Goal: Task Accomplishment & Management: Complete application form

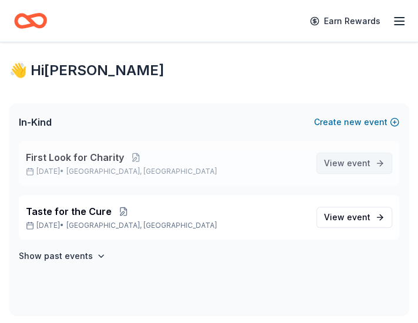
drag, startPoint x: 0, startPoint y: 0, endPoint x: 369, endPoint y: 166, distance: 404.6
click at [369, 166] on span "event" at bounding box center [359, 163] width 24 height 10
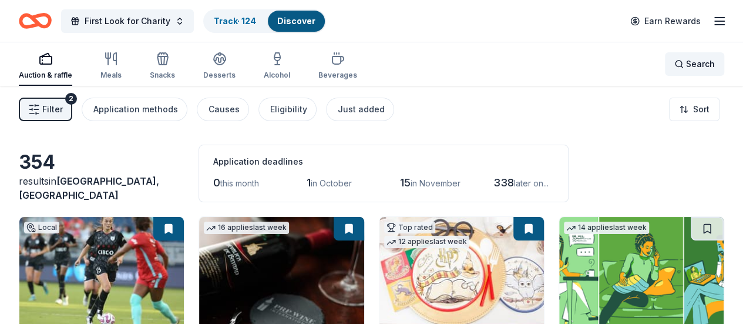
click at [417, 62] on span "Search" at bounding box center [700, 64] width 29 height 14
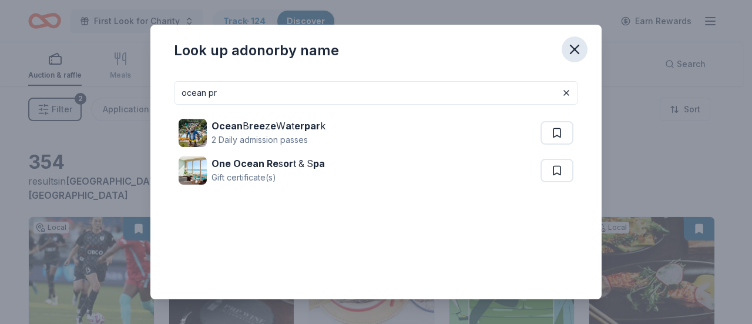
type input "ocean pr"
click at [417, 42] on icon "button" at bounding box center [575, 49] width 16 height 16
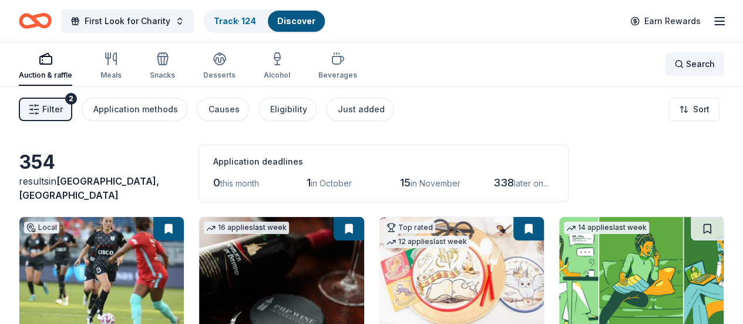
click at [417, 66] on div "Search" at bounding box center [695, 64] width 41 height 14
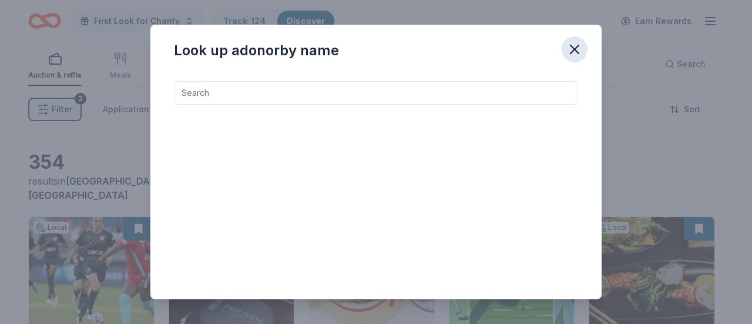
click at [417, 46] on icon "button" at bounding box center [575, 49] width 16 height 16
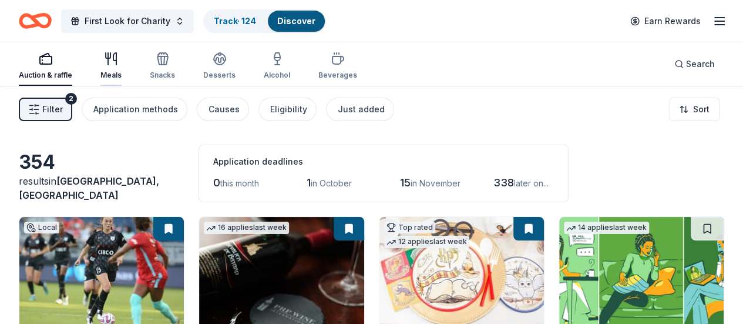
click at [118, 63] on icon "button" at bounding box center [111, 59] width 14 height 14
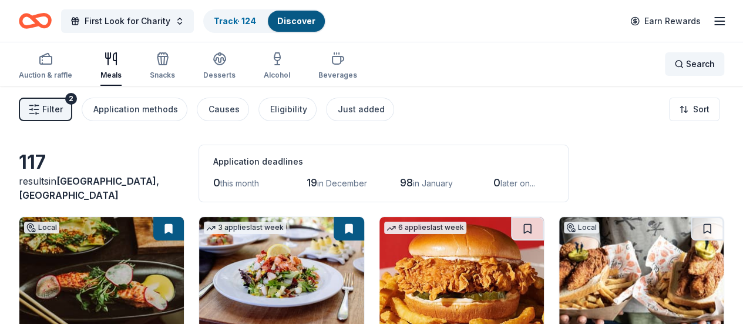
click at [417, 62] on span "Search" at bounding box center [700, 64] width 29 height 14
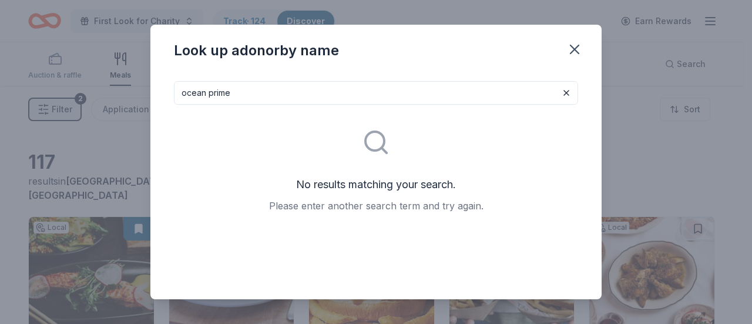
type input "ocean prime"
click at [417, 51] on icon "button" at bounding box center [575, 49] width 16 height 16
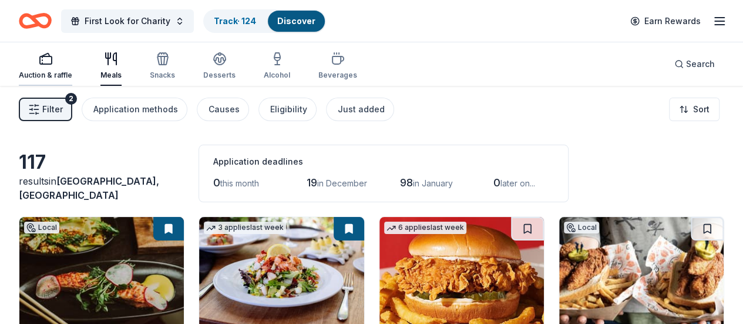
click at [42, 68] on div "Auction & raffle" at bounding box center [45, 66] width 53 height 28
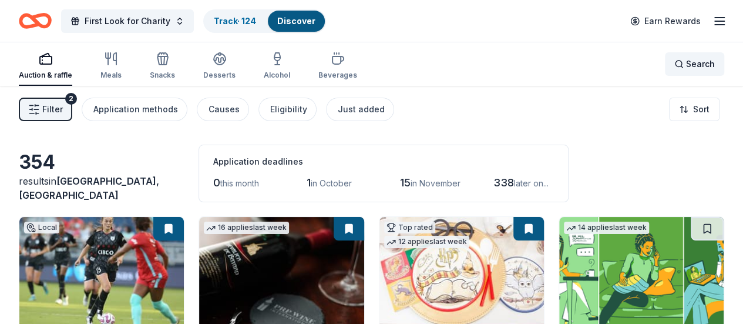
click at [417, 63] on span "Search" at bounding box center [700, 64] width 29 height 14
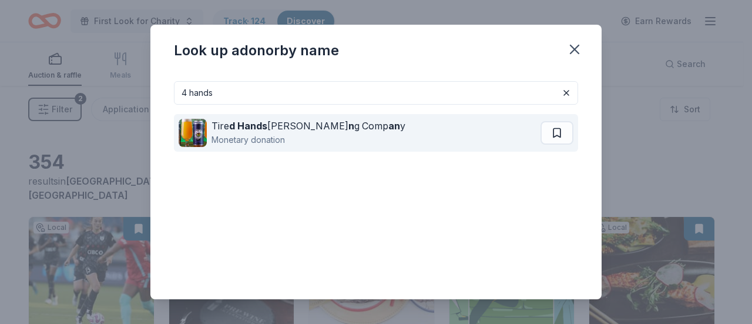
click at [342, 140] on div "Monetary donation" at bounding box center [309, 140] width 194 height 14
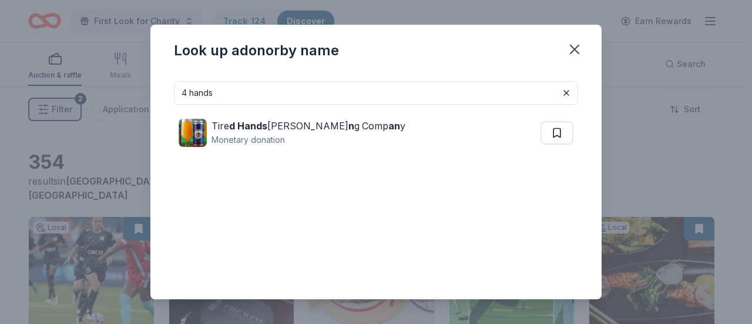
drag, startPoint x: 243, startPoint y: 95, endPoint x: 116, endPoint y: 85, distance: 127.3
click at [116, 85] on div "Look up a donor by name 4 hands Tire d Hands Brewi n g Comp an y Monetary donat…" at bounding box center [376, 162] width 752 height 324
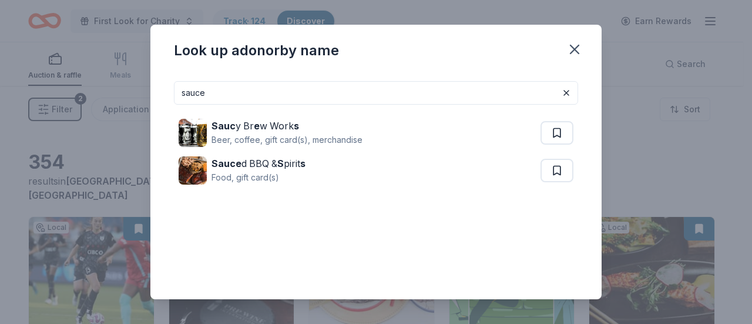
drag, startPoint x: 231, startPoint y: 95, endPoint x: 114, endPoint y: 99, distance: 117.0
click at [122, 99] on div "Look up a donor by name sauce Sauc y Br e w Work s Beer, coffee, gift card(s), …" at bounding box center [376, 162] width 752 height 324
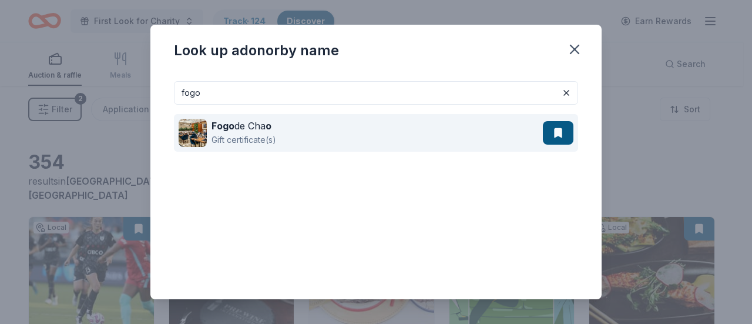
type input "fogo"
click at [334, 119] on div "Fogo de Cha o Gift certificate(s)" at bounding box center [361, 133] width 364 height 38
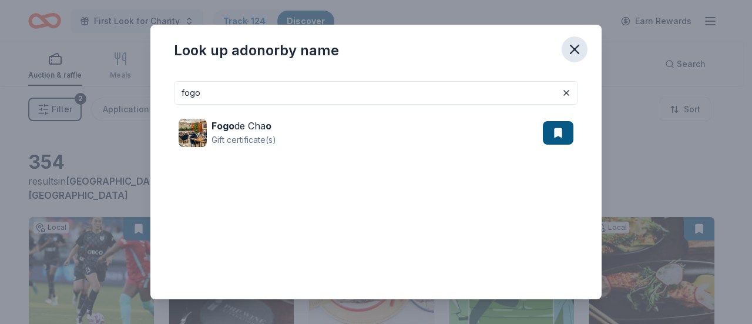
click at [417, 44] on icon "button" at bounding box center [575, 49] width 16 height 16
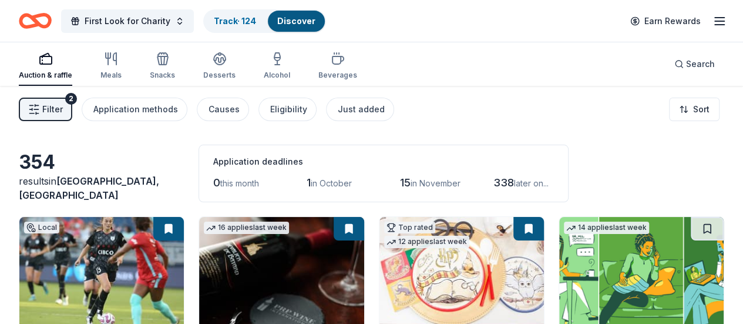
click at [417, 23] on icon "button" at bounding box center [720, 21] width 14 height 14
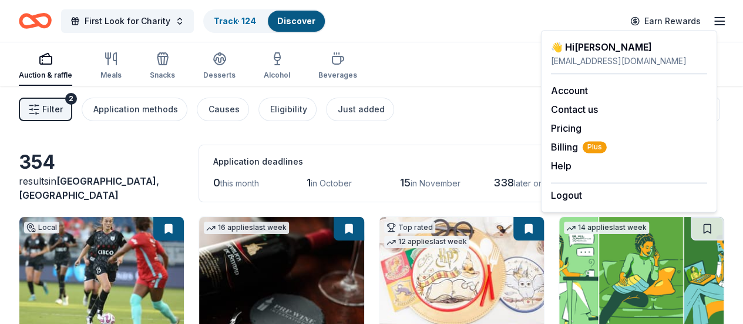
click at [417, 65] on div "Auction & raffle Meals Snacks Desserts Alcohol Beverages Search" at bounding box center [372, 63] width 706 height 43
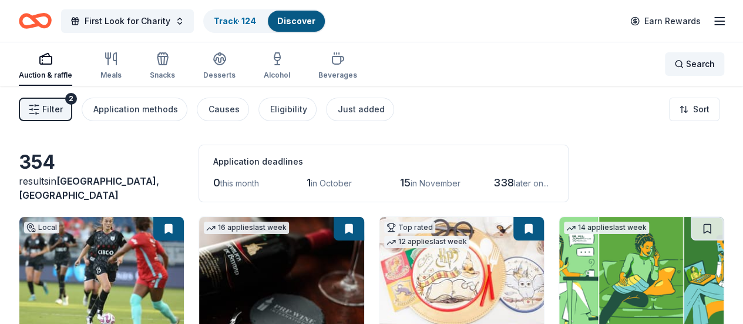
click at [417, 58] on span "Search" at bounding box center [700, 64] width 29 height 14
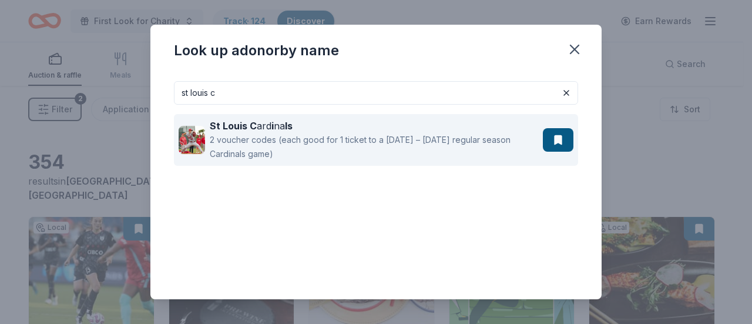
click at [393, 137] on div "2 voucher codes (each good for 1 ticket to a Monday – Thursday regular season C…" at bounding box center [374, 147] width 329 height 28
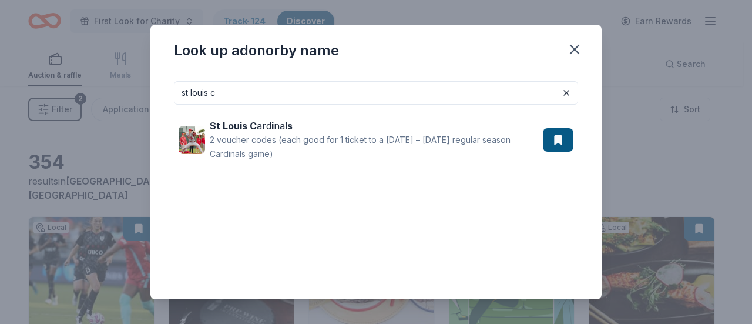
drag, startPoint x: 193, startPoint y: 78, endPoint x: 132, endPoint y: 78, distance: 61.1
click at [133, 78] on div "Look up a donor by name st louis c St Louis C ard i na ls 2 voucher codes (each…" at bounding box center [376, 162] width 752 height 324
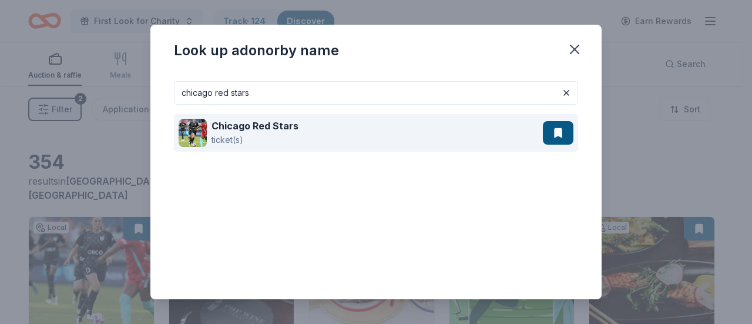
click at [320, 132] on div "Chicago Red Stars ticket(s)" at bounding box center [361, 133] width 364 height 38
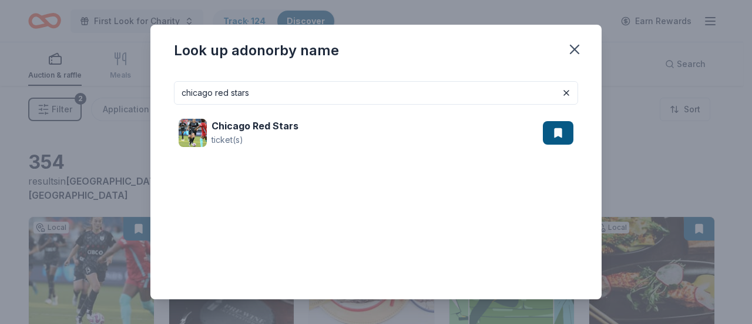
drag, startPoint x: 263, startPoint y: 91, endPoint x: 210, endPoint y: 85, distance: 53.3
click at [210, 85] on input "chicago red stars" at bounding box center [376, 93] width 404 height 24
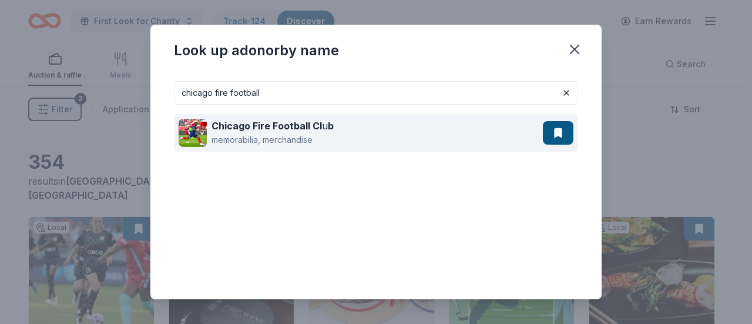
click at [378, 134] on div "Chicago Fire Football Cl u b memorabilia, merchandise" at bounding box center [361, 133] width 364 height 38
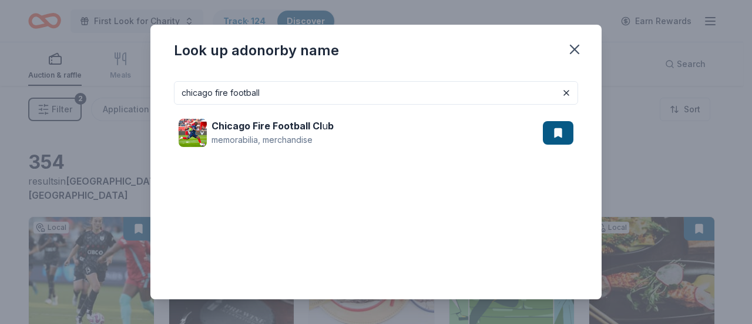
drag, startPoint x: 280, startPoint y: 89, endPoint x: 207, endPoint y: 93, distance: 73.0
click at [207, 93] on input "chicago fire football" at bounding box center [376, 93] width 404 height 24
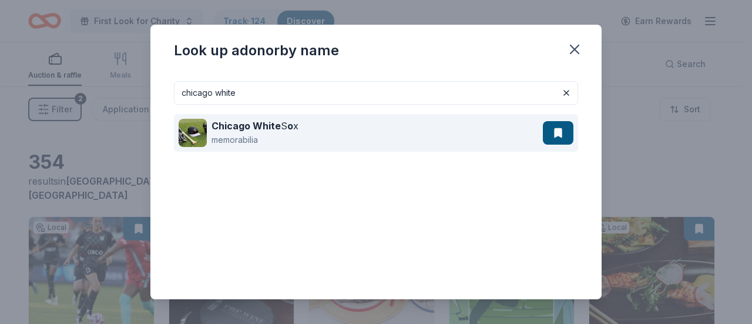
click at [368, 126] on div "Chicago White S o x memorabilia" at bounding box center [361, 133] width 364 height 38
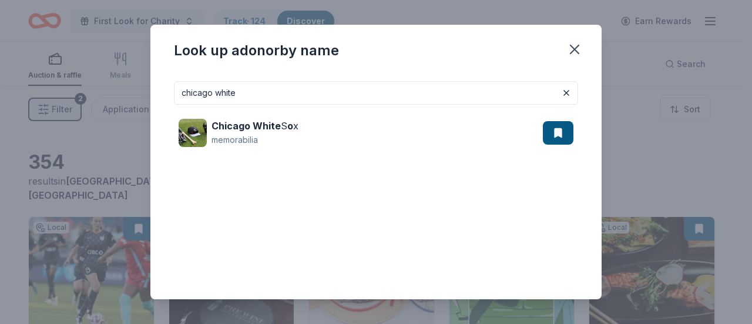
drag, startPoint x: 280, startPoint y: 87, endPoint x: 230, endPoint y: 91, distance: 50.1
click at [230, 91] on input "chicago white" at bounding box center [376, 93] width 404 height 24
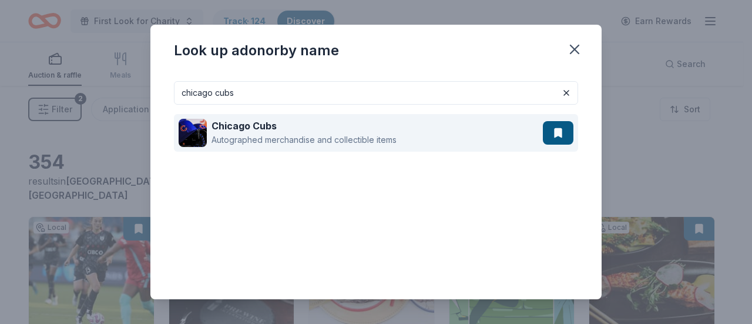
type input "chicago cubs"
click at [374, 133] on div "Autographed merchandise and collectible items" at bounding box center [304, 140] width 185 height 14
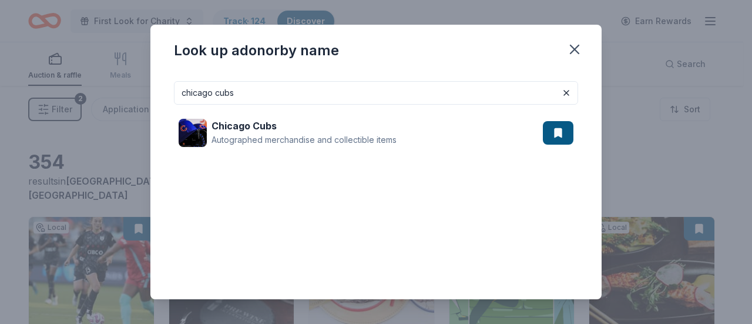
drag, startPoint x: 378, startPoint y: 88, endPoint x: 136, endPoint y: 94, distance: 241.6
click at [136, 94] on div "Look up a donor by name chicago cubs Chicago Cubs Autographed merchandise and c…" at bounding box center [376, 162] width 752 height 324
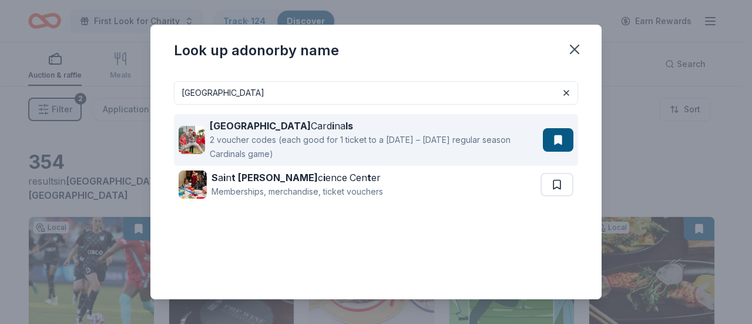
click at [313, 136] on div "2 voucher codes (each good for 1 ticket to a Monday – Thursday regular season C…" at bounding box center [374, 147] width 329 height 28
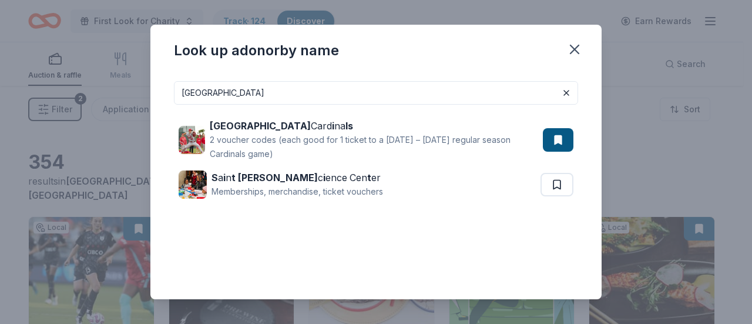
drag, startPoint x: 190, startPoint y: 83, endPoint x: 115, endPoint y: 75, distance: 75.1
click at [116, 75] on div "Look up a donor by name st louis St Louis Card i na ls 2 voucher codes (each go…" at bounding box center [376, 162] width 752 height 324
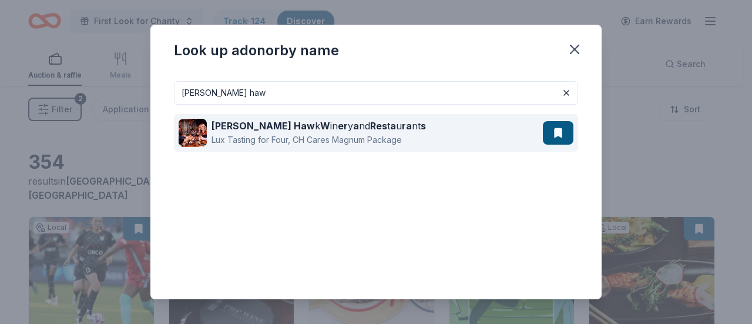
click at [417, 127] on div "Cooper's Haw k W in er y a nd Res t a u ra nt s Lux Tasting for Four, CH Cares …" at bounding box center [361, 133] width 364 height 38
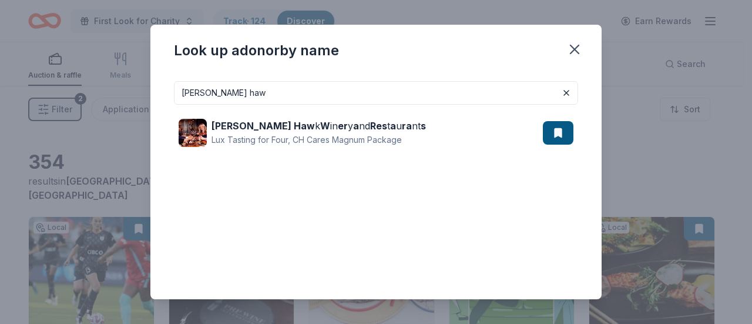
drag, startPoint x: 290, startPoint y: 98, endPoint x: 171, endPoint y: 107, distance: 119.6
click at [209, 107] on div "cooper's haw Cooper's Haw k W in er y a nd Res t a u ra nt s Lux Tasting for Fo…" at bounding box center [376, 212] width 404 height 263
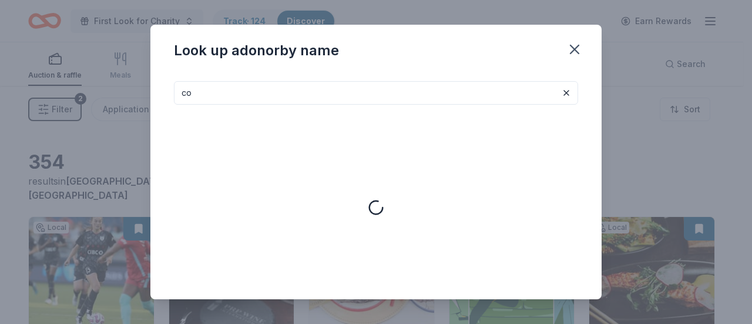
type input "c"
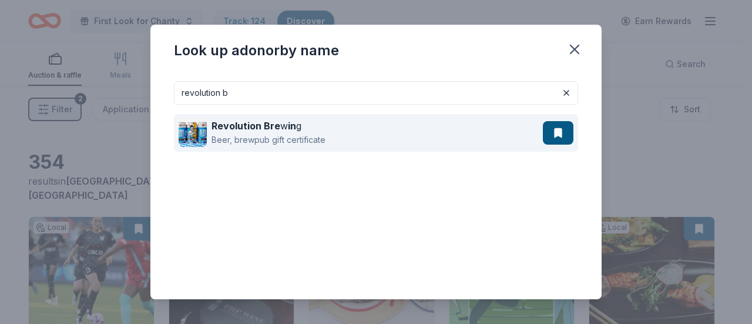
type input "revolution b"
click at [355, 134] on div "Revolution Bre w in g Beer, brewpub gift certificate" at bounding box center [361, 133] width 364 height 38
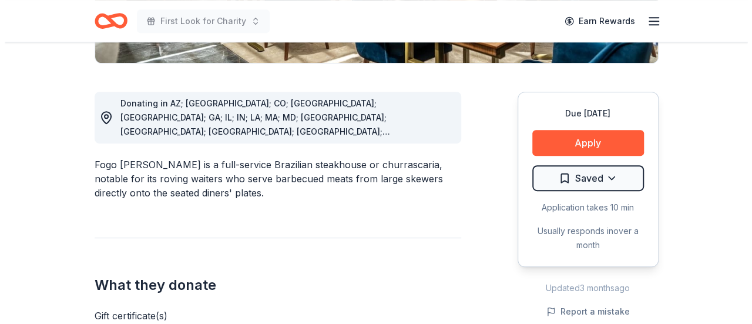
scroll to position [353, 0]
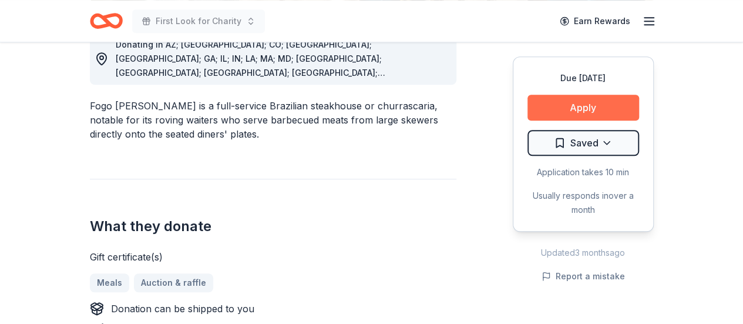
click at [611, 98] on button "Apply" at bounding box center [584, 108] width 112 height 26
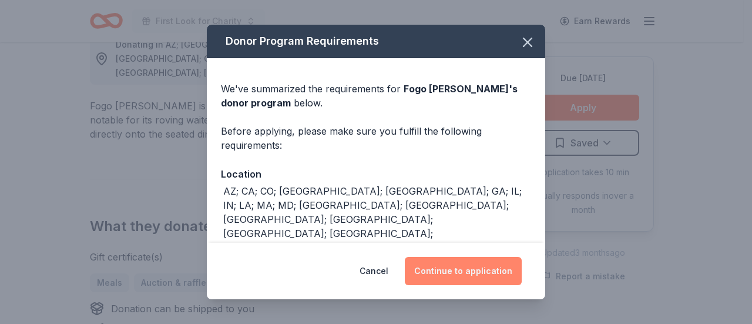
click at [482, 272] on button "Continue to application" at bounding box center [463, 271] width 117 height 28
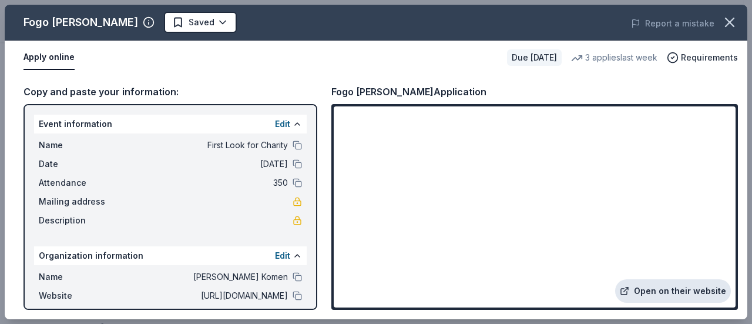
click at [691, 296] on link "Open on their website" at bounding box center [673, 291] width 116 height 24
click at [737, 23] on icon "button" at bounding box center [730, 22] width 16 height 16
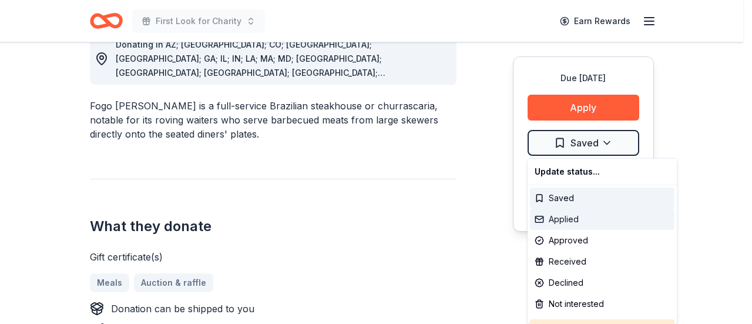
click at [596, 219] on div "Applied" at bounding box center [602, 219] width 145 height 21
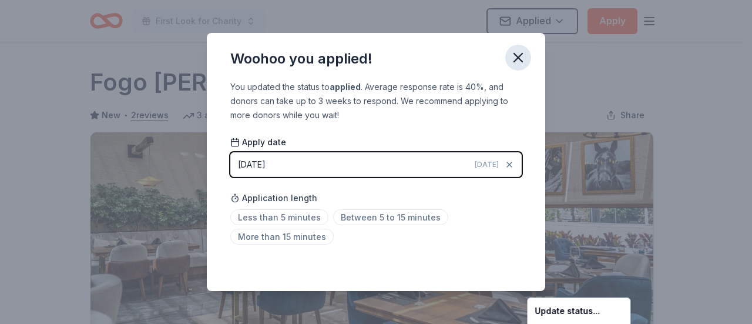
click at [520, 58] on html "First Look for Charity Applied Apply Due in 93 days Share Fogo de Chao New • 2 …" at bounding box center [376, 162] width 752 height 324
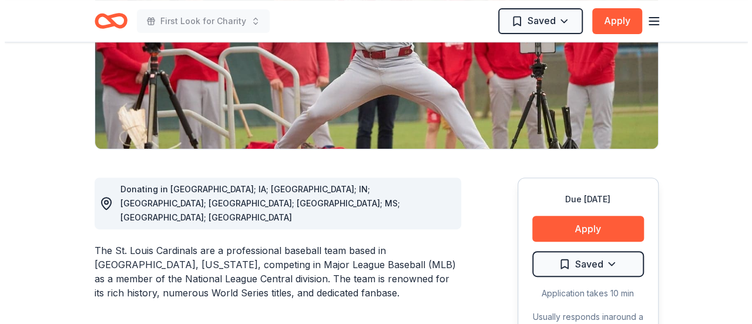
scroll to position [294, 0]
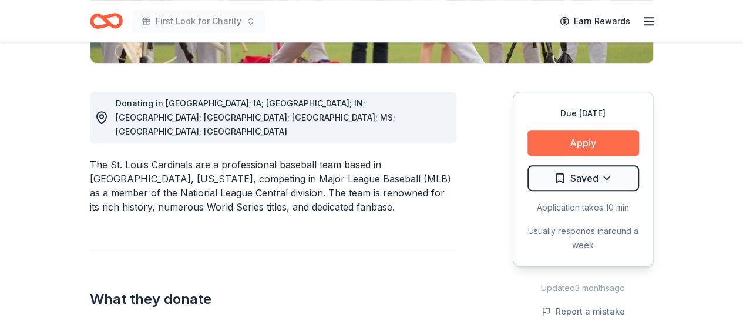
click at [604, 138] on button "Apply" at bounding box center [584, 143] width 112 height 26
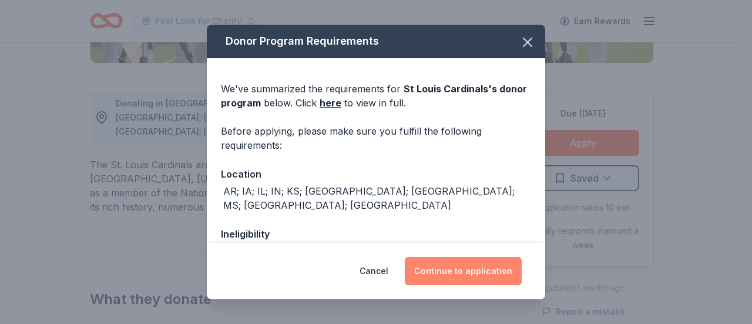
click at [485, 269] on button "Continue to application" at bounding box center [463, 271] width 117 height 28
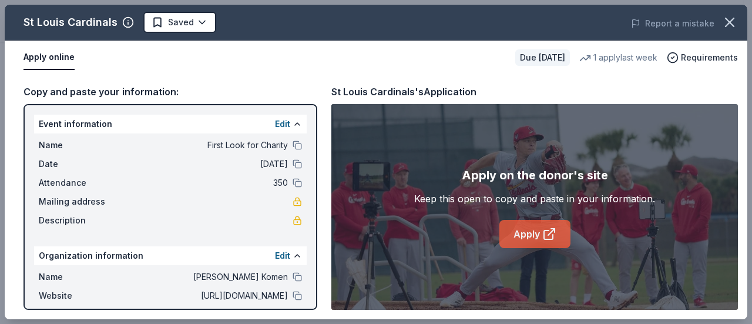
click at [523, 233] on link "Apply" at bounding box center [535, 234] width 71 height 28
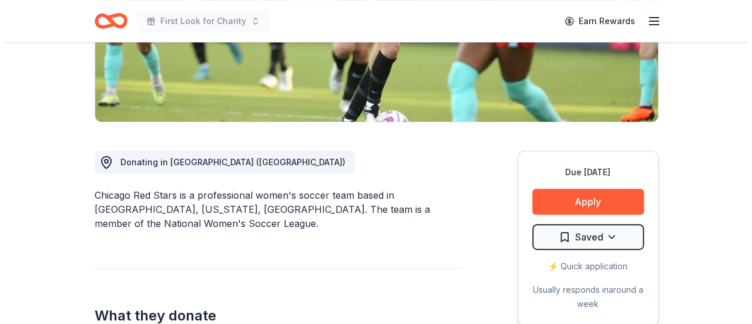
scroll to position [353, 0]
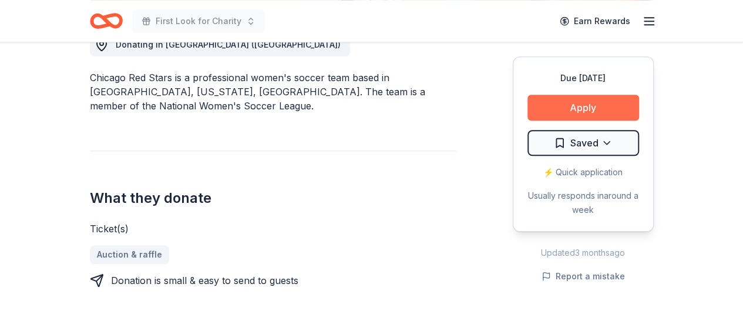
click at [546, 99] on button "Apply" at bounding box center [584, 108] width 112 height 26
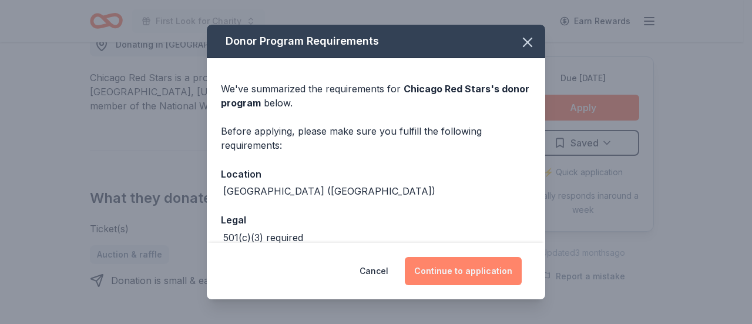
click at [484, 264] on button "Continue to application" at bounding box center [463, 271] width 117 height 28
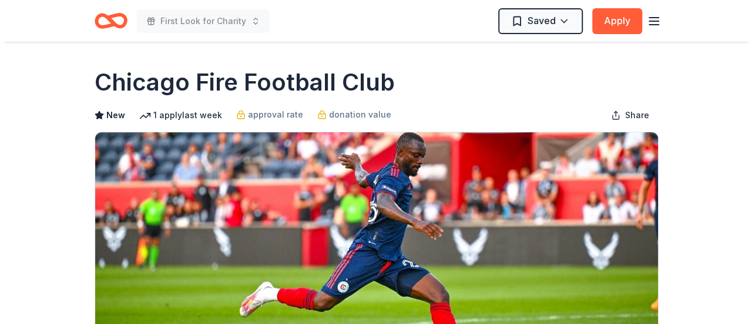
scroll to position [235, 0]
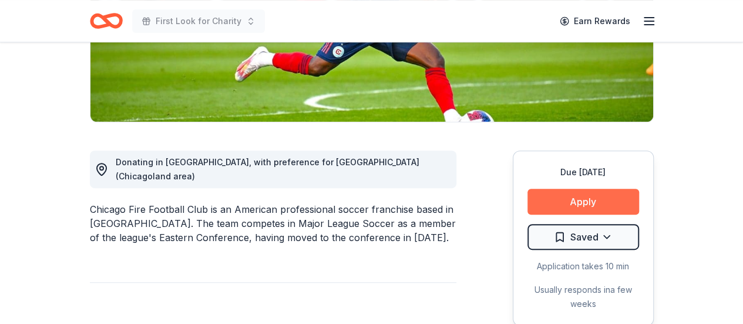
click at [605, 189] on button "Apply" at bounding box center [584, 202] width 112 height 26
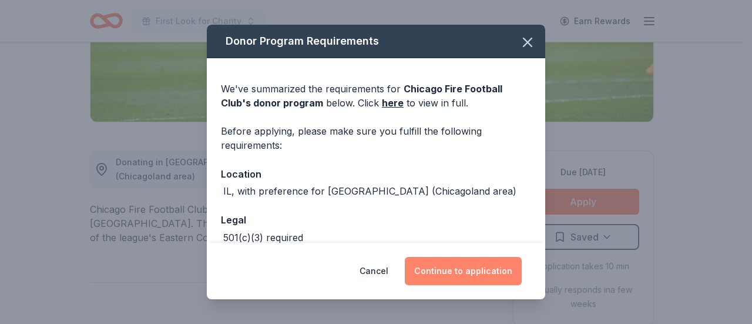
click at [500, 264] on button "Continue to application" at bounding box center [463, 271] width 117 height 28
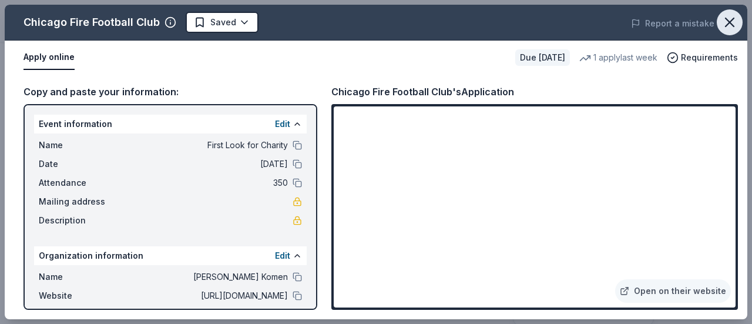
click at [729, 27] on icon "button" at bounding box center [730, 22] width 16 height 16
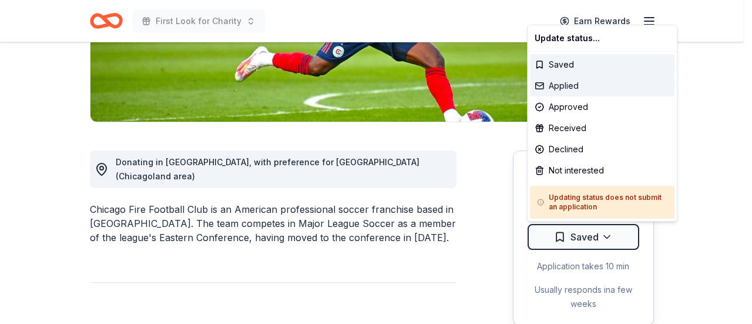
click at [592, 85] on div "Applied" at bounding box center [602, 85] width 145 height 21
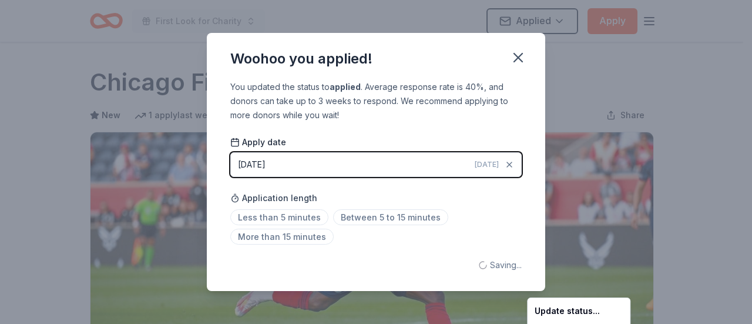
scroll to position [0, 0]
click at [484, 166] on html "First Look for Charity Applied Apply Due in 93 days Share Chicago Fire Football…" at bounding box center [376, 162] width 752 height 324
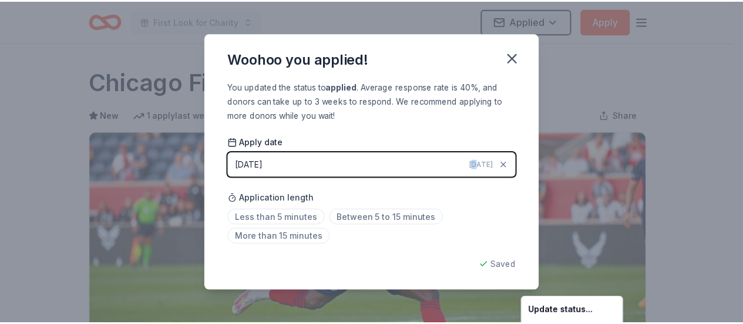
scroll to position [309, 0]
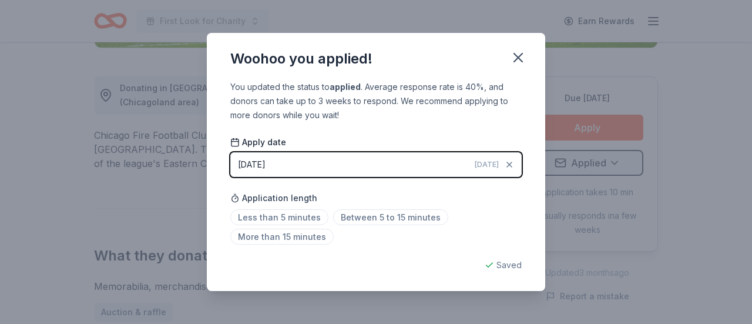
click at [512, 92] on div "You updated the status to applied . Average response rate is 40%, and donors ca…" at bounding box center [375, 101] width 291 height 42
click at [524, 56] on icon "button" at bounding box center [518, 57] width 16 height 16
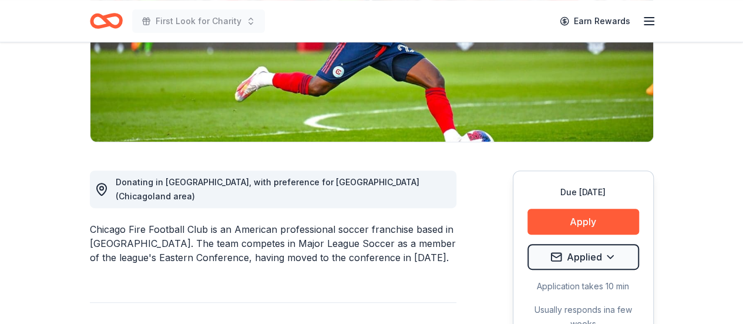
scroll to position [133, 0]
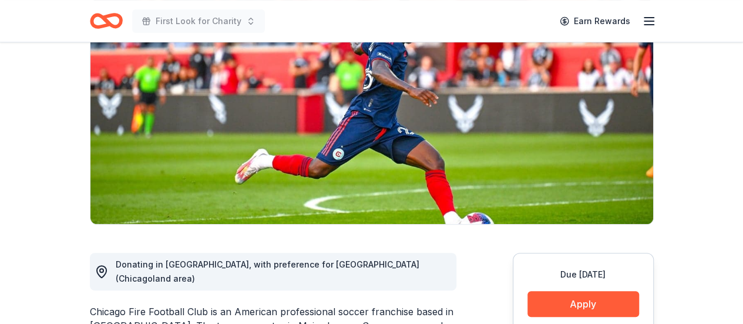
click at [650, 15] on icon "button" at bounding box center [649, 21] width 14 height 14
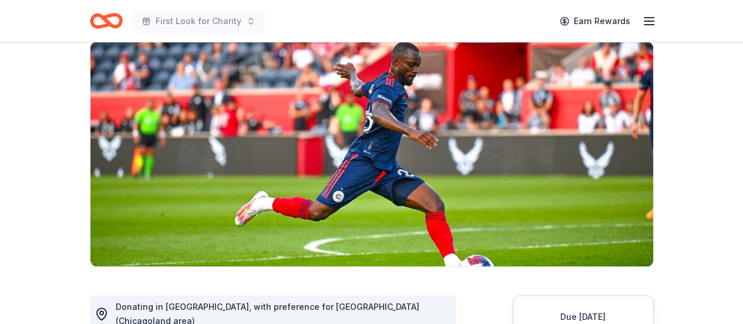
scroll to position [0, 0]
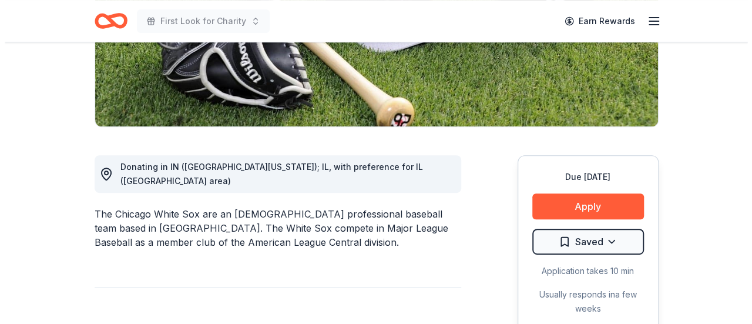
scroll to position [294, 0]
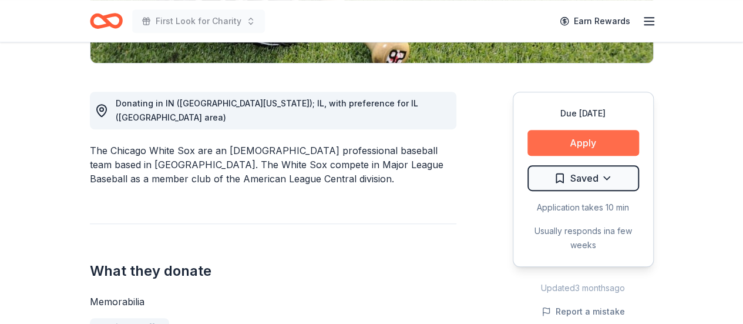
click at [606, 138] on button "Apply" at bounding box center [584, 143] width 112 height 26
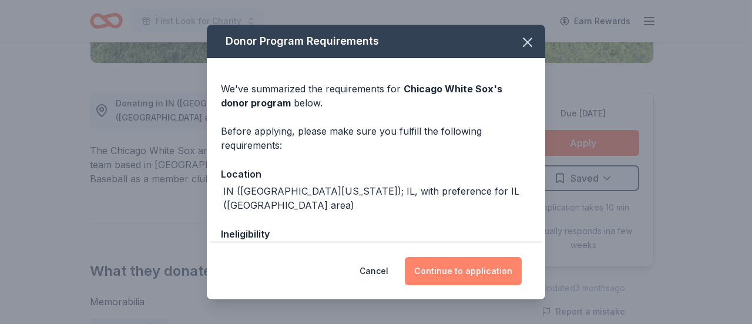
click at [489, 274] on button "Continue to application" at bounding box center [463, 271] width 117 height 28
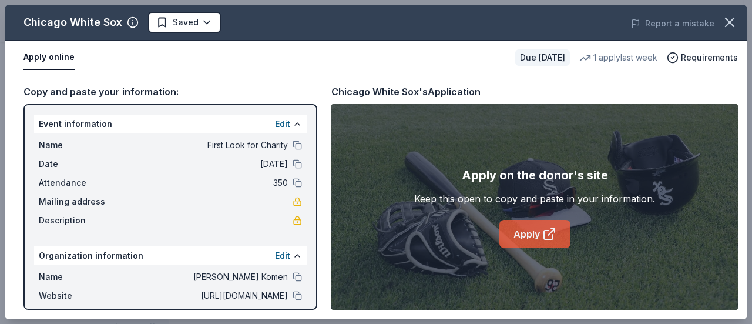
click at [530, 224] on link "Apply" at bounding box center [535, 234] width 71 height 28
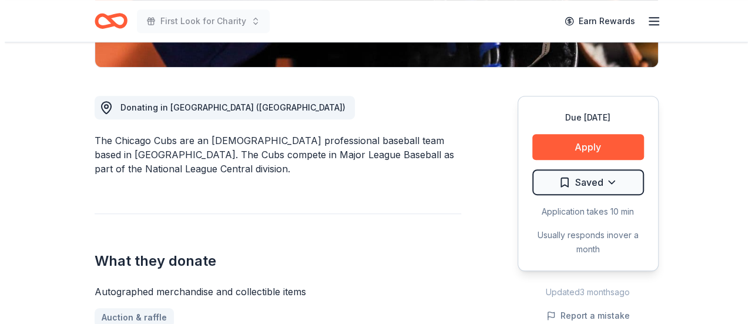
scroll to position [353, 0]
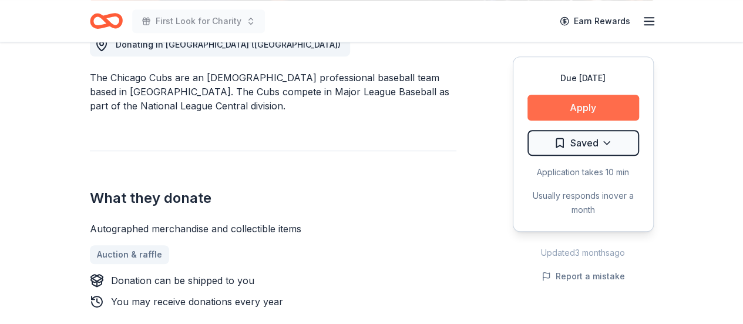
click at [581, 107] on button "Apply" at bounding box center [584, 108] width 112 height 26
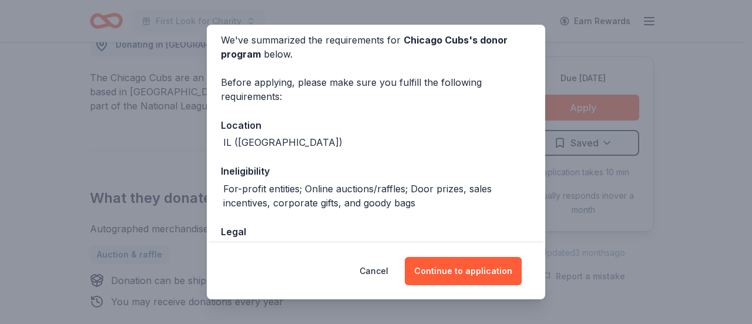
scroll to position [0, 0]
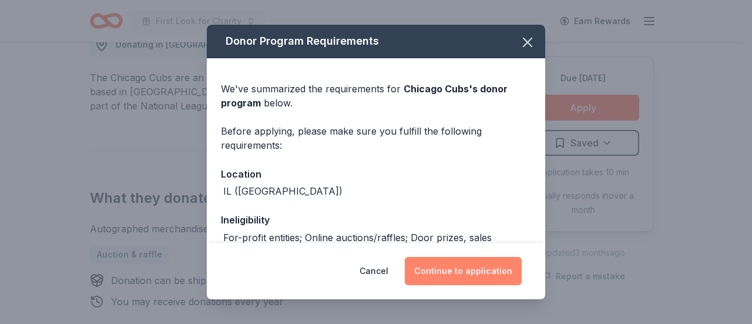
click at [482, 261] on button "Continue to application" at bounding box center [463, 271] width 117 height 28
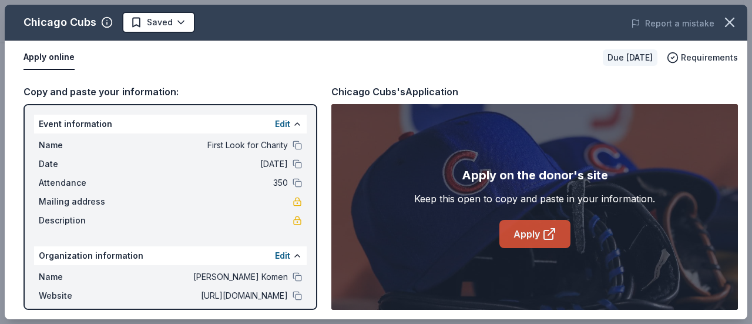
click at [552, 243] on link "Apply" at bounding box center [535, 234] width 71 height 28
click at [542, 226] on link "Apply" at bounding box center [535, 234] width 71 height 28
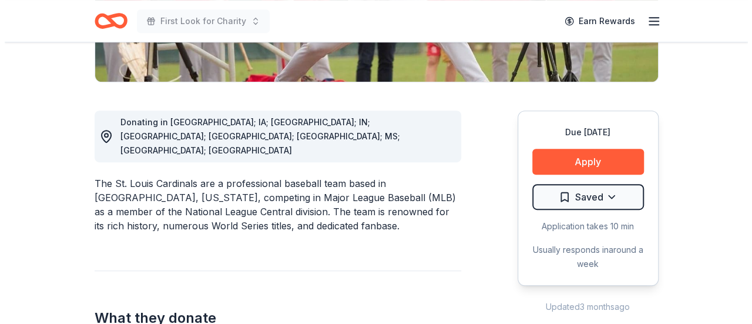
scroll to position [294, 0]
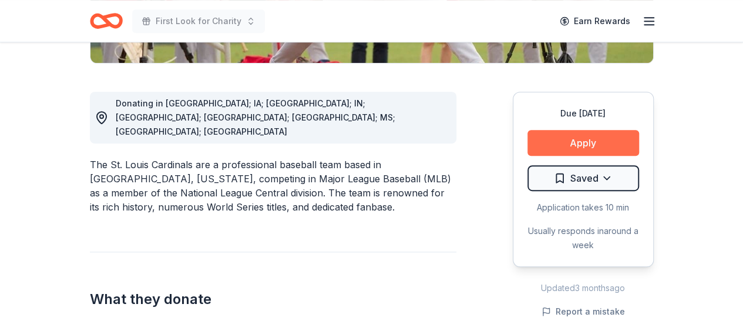
click at [598, 136] on button "Apply" at bounding box center [584, 143] width 112 height 26
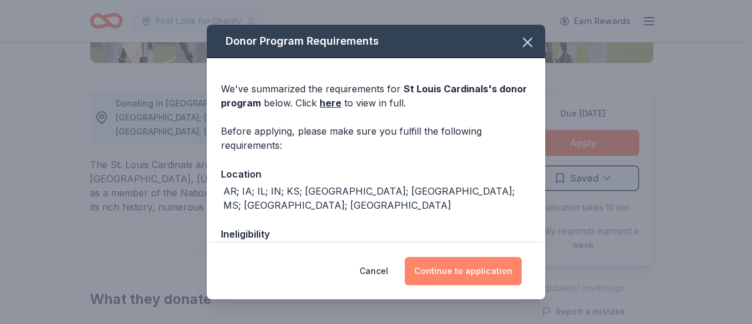
click at [484, 267] on button "Continue to application" at bounding box center [463, 271] width 117 height 28
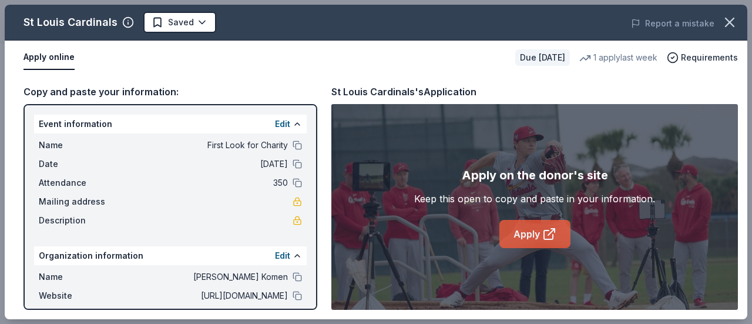
click at [551, 227] on icon at bounding box center [549, 234] width 14 height 14
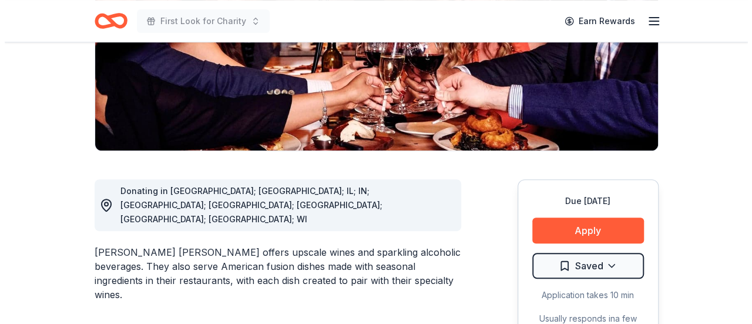
scroll to position [294, 0]
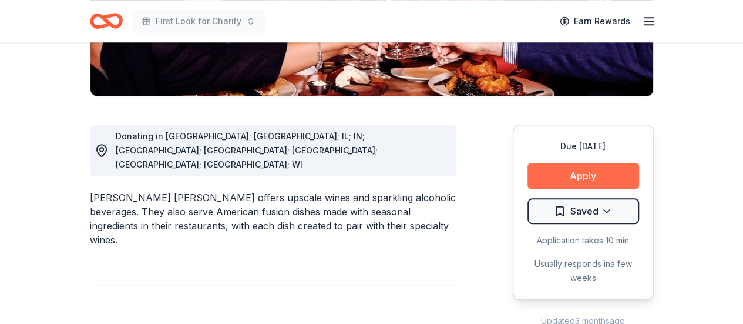
click at [602, 163] on button "Apply" at bounding box center [584, 176] width 112 height 26
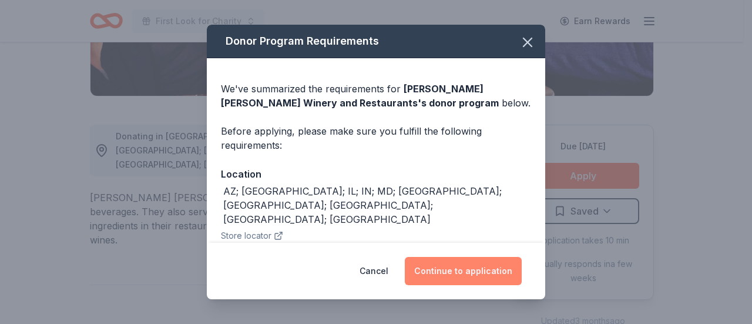
click at [488, 262] on button "Continue to application" at bounding box center [463, 271] width 117 height 28
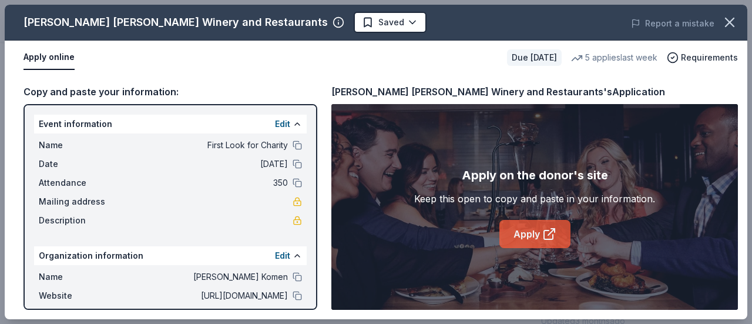
click at [544, 231] on icon at bounding box center [548, 234] width 9 height 9
click at [559, 232] on link "Apply" at bounding box center [535, 234] width 71 height 28
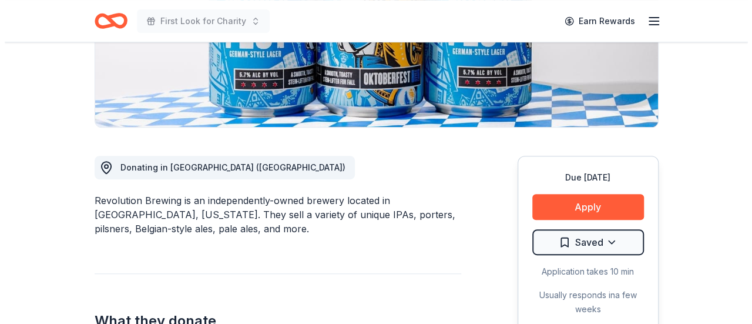
scroll to position [235, 0]
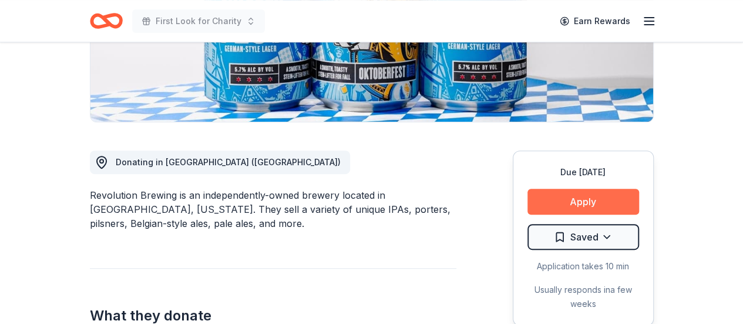
click at [577, 193] on button "Apply" at bounding box center [584, 202] width 112 height 26
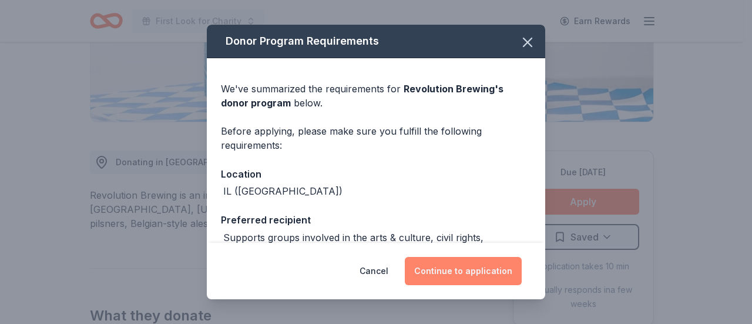
click at [488, 269] on button "Continue to application" at bounding box center [463, 271] width 117 height 28
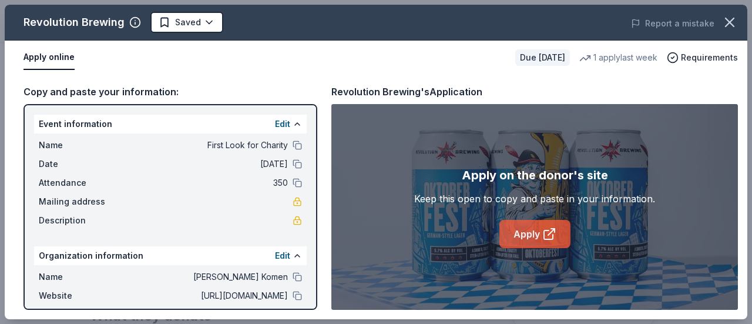
click at [555, 235] on icon at bounding box center [549, 234] width 14 height 14
